Goal: Task Accomplishment & Management: Manage account settings

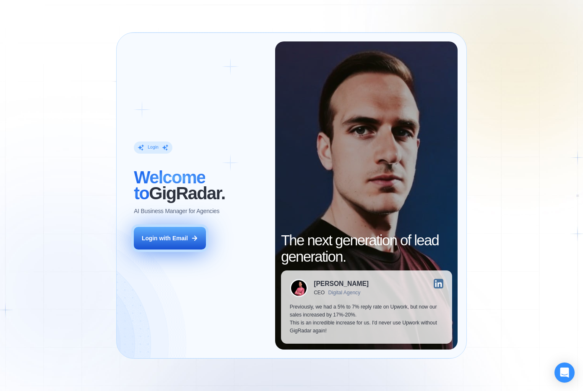
click at [170, 243] on button "Login with Email" at bounding box center [170, 238] width 72 height 23
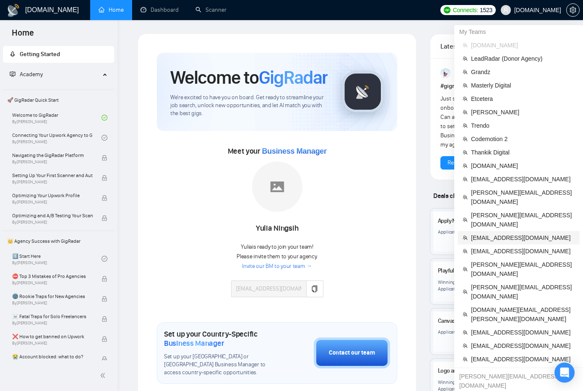
click at [486, 233] on span "evgeny.pinigin@zimalab.com" at bounding box center [523, 237] width 104 height 9
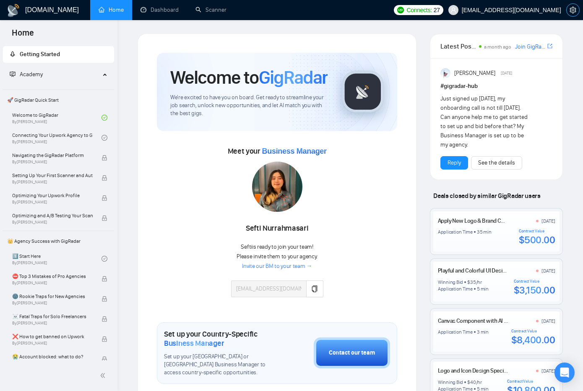
click at [574, 8] on icon "setting" at bounding box center [572, 10] width 7 height 7
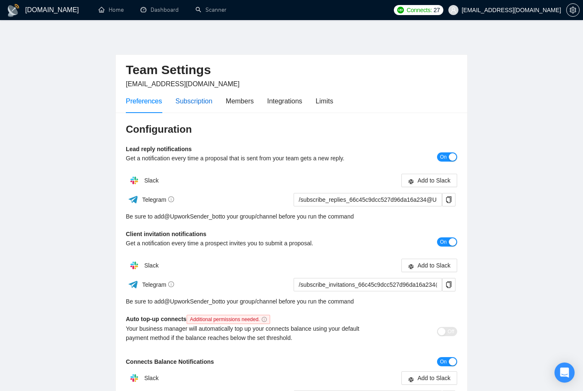
click at [201, 106] on div "Subscription" at bounding box center [193, 101] width 37 height 10
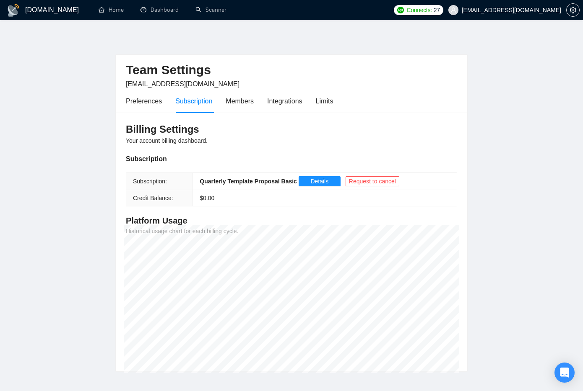
click at [509, 257] on main "Team Settings evgeny.pinigin@zimalab.com Preferences Subscription Members Integ…" at bounding box center [291, 203] width 556 height 339
click at [549, 227] on main "Team Settings evgeny.pinigin@zimalab.com Preferences Subscription Members Integ…" at bounding box center [291, 203] width 556 height 339
click at [502, 275] on main "Team Settings evgeny.pinigin@zimalab.com Preferences Subscription Members Integ…" at bounding box center [291, 203] width 556 height 339
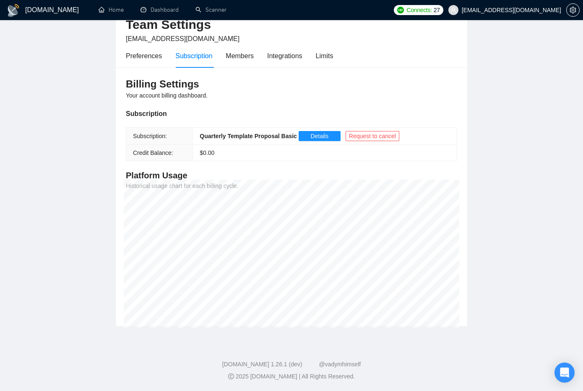
click at [497, 157] on main "Team Settings evgeny.pinigin@zimalab.com Preferences Subscription Members Integ…" at bounding box center [291, 157] width 556 height 339
click at [324, 56] on div "Limits" at bounding box center [325, 56] width 18 height 10
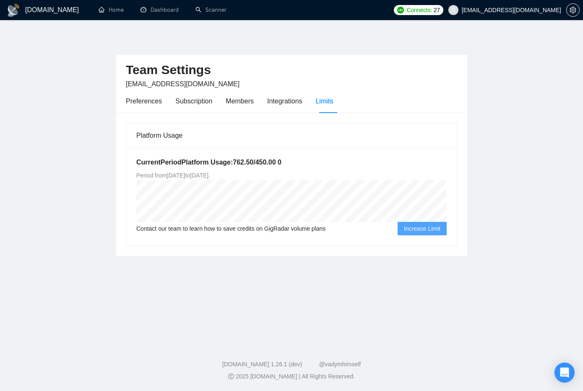
click at [528, 149] on main "Team Settings evgeny.pinigin@zimalab.com Preferences Subscription Members Integ…" at bounding box center [291, 180] width 556 height 293
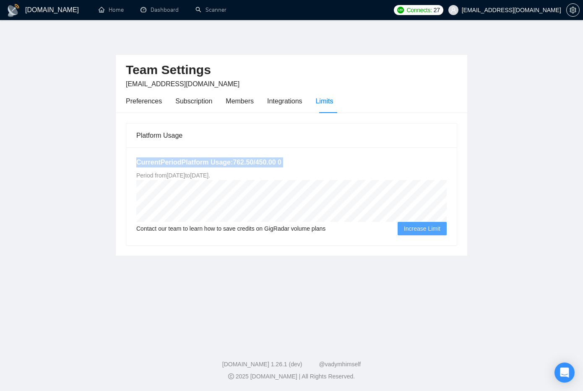
click at [510, 173] on main "Team Settings evgeny.pinigin@zimalab.com Preferences Subscription Members Integ…" at bounding box center [291, 180] width 556 height 293
click at [409, 158] on h5 "Current Period Platform Usage: 762.50 / 450.00 0" at bounding box center [291, 163] width 310 height 10
click at [222, 139] on div "Platform Usage" at bounding box center [291, 136] width 310 height 24
click at [189, 104] on div "Subscription" at bounding box center [193, 101] width 37 height 10
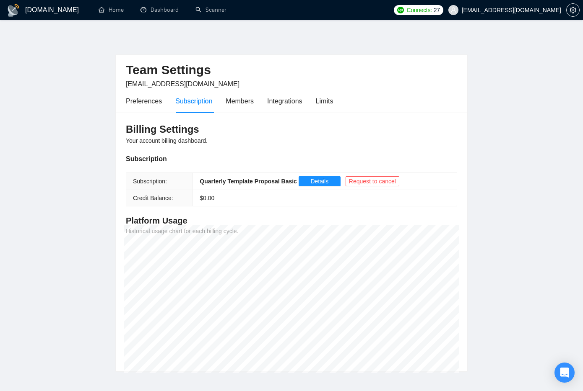
click at [79, 278] on main "Team Settings evgeny.pinigin@zimalab.com Preferences Subscription Members Integ…" at bounding box center [291, 203] width 556 height 339
click at [83, 218] on main "Team Settings evgeny.pinigin@zimalab.com Preferences Subscription Members Integ…" at bounding box center [291, 203] width 556 height 339
click at [78, 196] on main "Team Settings evgeny.pinigin@zimalab.com Preferences Subscription Members Integ…" at bounding box center [291, 203] width 556 height 339
click at [90, 237] on main "Team Settings evgeny.pinigin@zimalab.com Preferences Subscription Members Integ…" at bounding box center [291, 203] width 556 height 339
click at [42, 221] on main "Team Settings evgeny.pinigin@zimalab.com Preferences Subscription Members Integ…" at bounding box center [291, 203] width 556 height 339
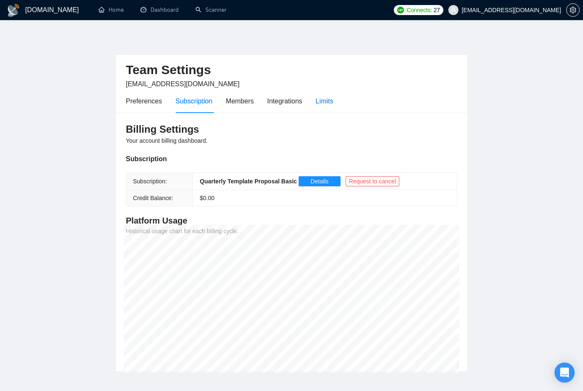
click at [326, 100] on div "Limits" at bounding box center [325, 101] width 18 height 10
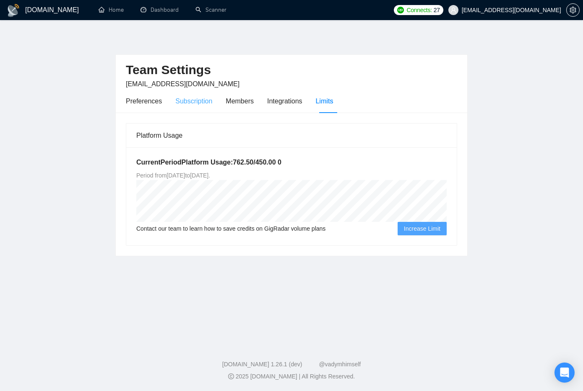
click at [202, 106] on div "Subscription" at bounding box center [193, 101] width 37 height 24
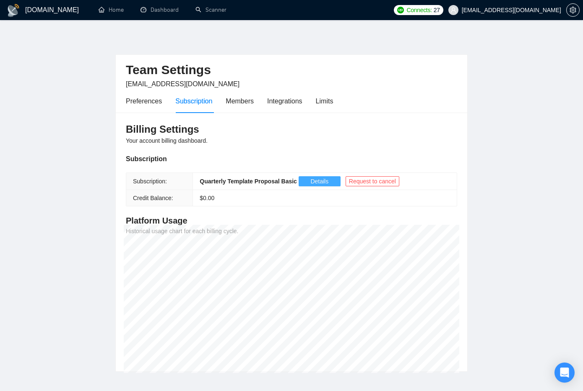
click at [334, 184] on button "Details" at bounding box center [319, 181] width 42 height 10
